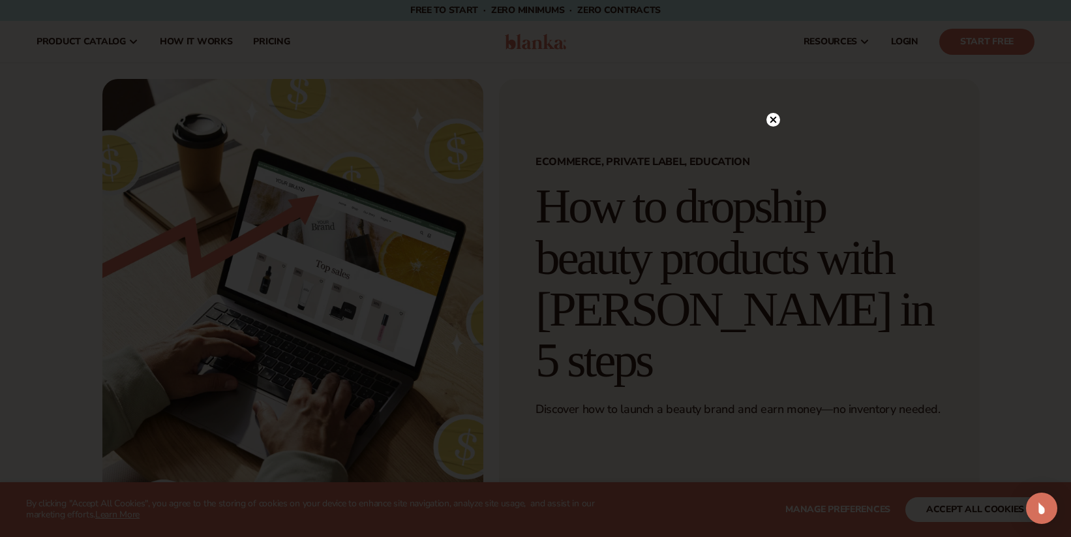
click at [771, 128] on div at bounding box center [773, 119] width 14 height 23
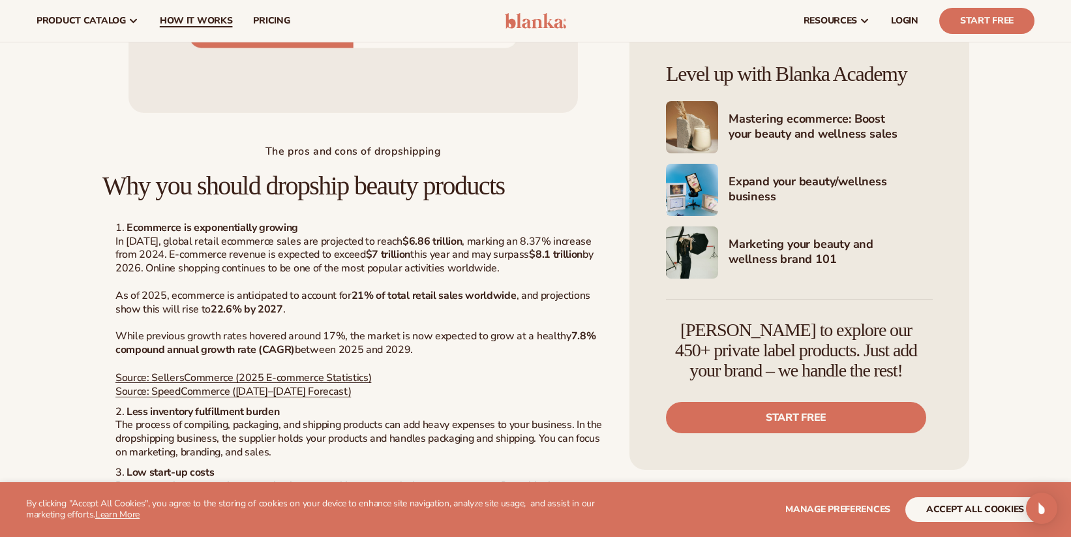
scroll to position [1715, 0]
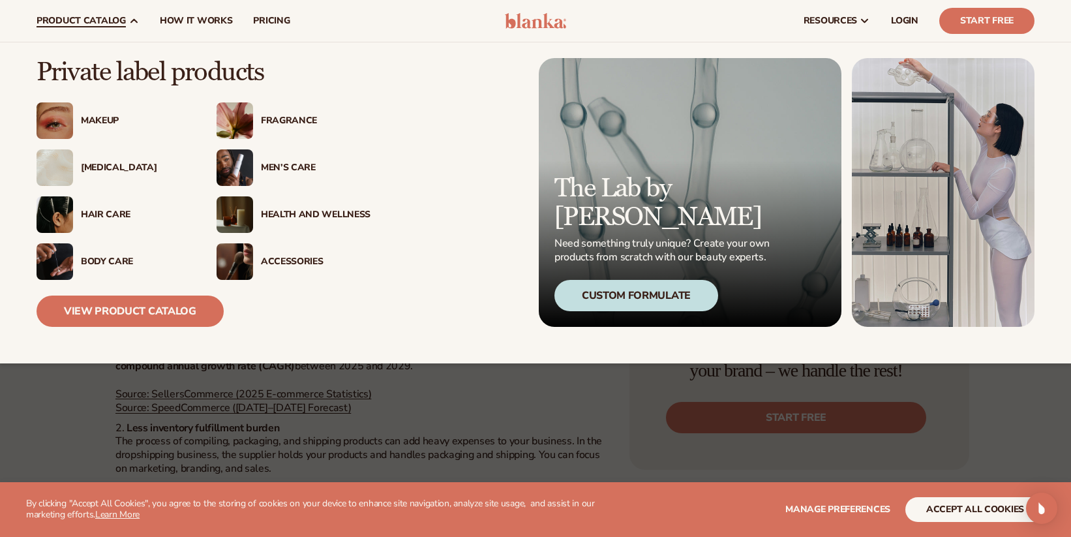
click at [100, 169] on div "[MEDICAL_DATA]" at bounding box center [136, 167] width 110 height 11
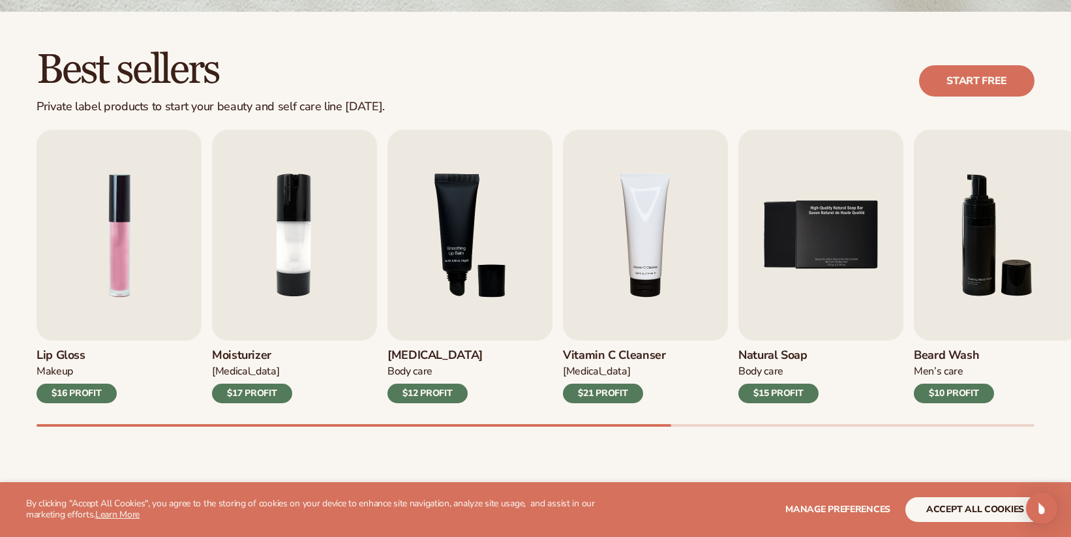
scroll to position [364, 0]
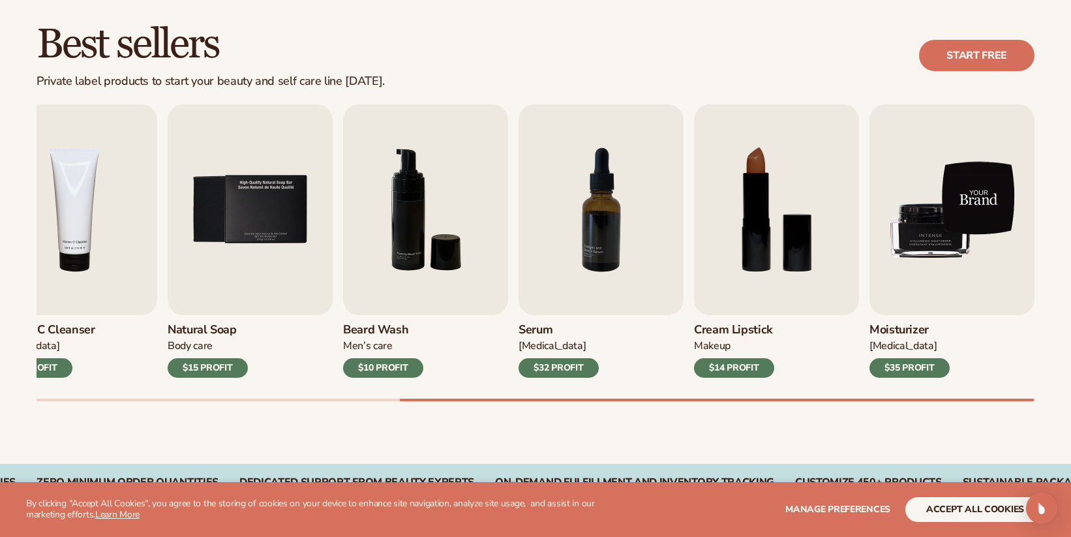
click at [1039, 207] on div "Lip Gloss Makeup $16 PROFIT Moisturizer [MEDICAL_DATA] $17 PROFIT [MEDICAL_DATA…" at bounding box center [554, 252] width 1034 height 297
click at [1005, 208] on img "9 / 9" at bounding box center [951, 209] width 165 height 211
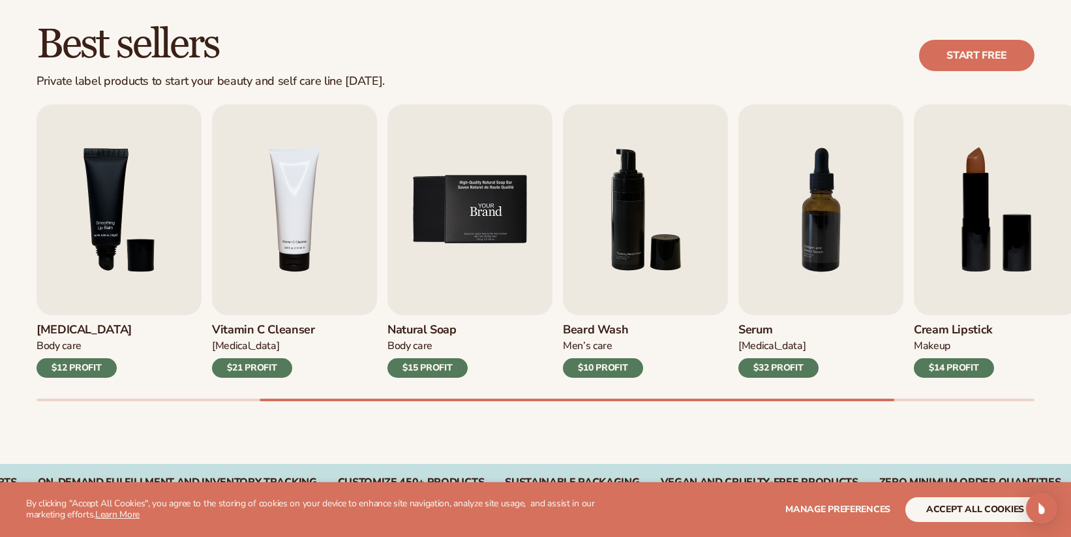
click at [505, 231] on img "5 / 9" at bounding box center [469, 209] width 165 height 211
click at [255, 220] on img "4 / 9" at bounding box center [294, 209] width 165 height 211
click at [269, 342] on div "[MEDICAL_DATA]" at bounding box center [263, 346] width 103 height 14
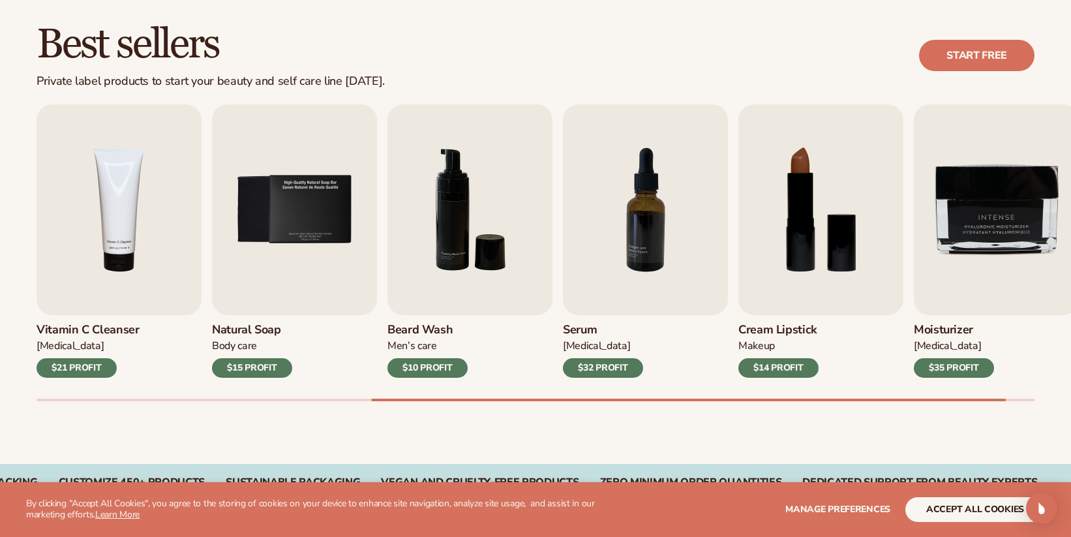
click at [258, 364] on div "$15 PROFIT" at bounding box center [252, 368] width 80 height 20
